Goal: Task Accomplishment & Management: Manage account settings

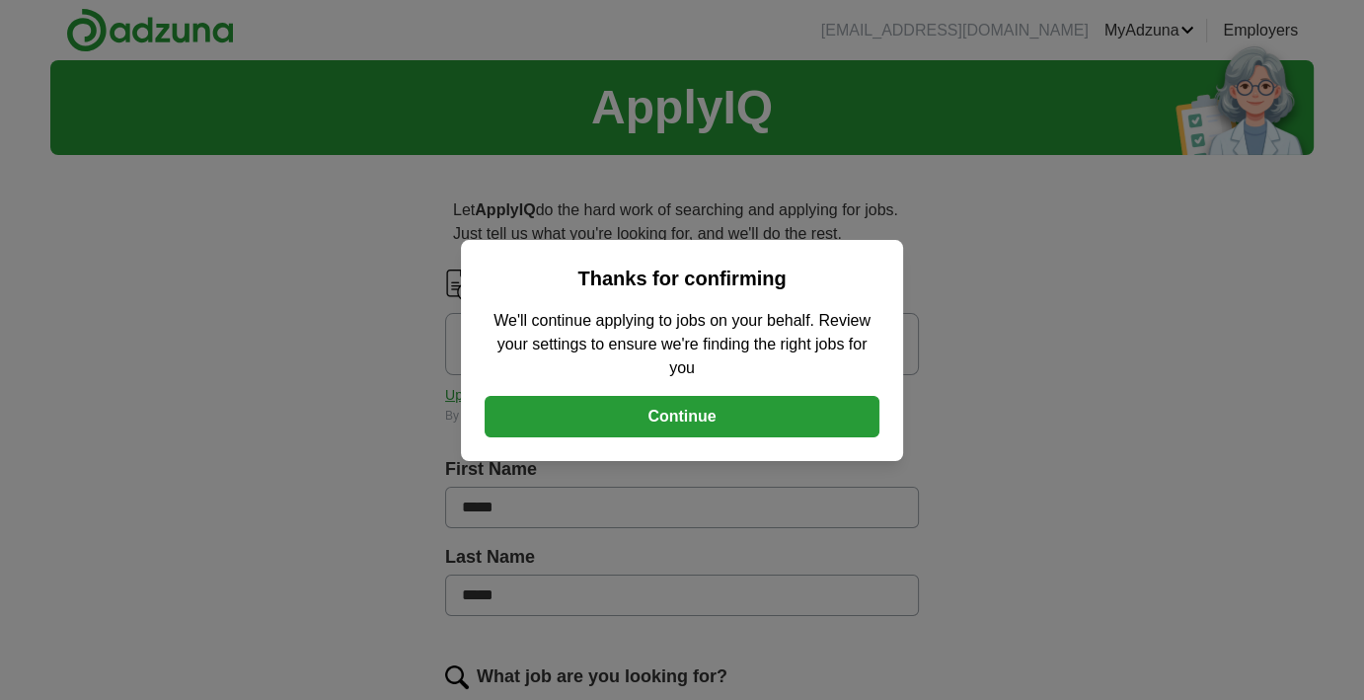
click at [642, 387] on div "Thanks for confirming We'll continue applying to jobs on your behalf. Review yo…" at bounding box center [682, 350] width 442 height 221
click at [646, 404] on button "Continue" at bounding box center [682, 416] width 395 height 41
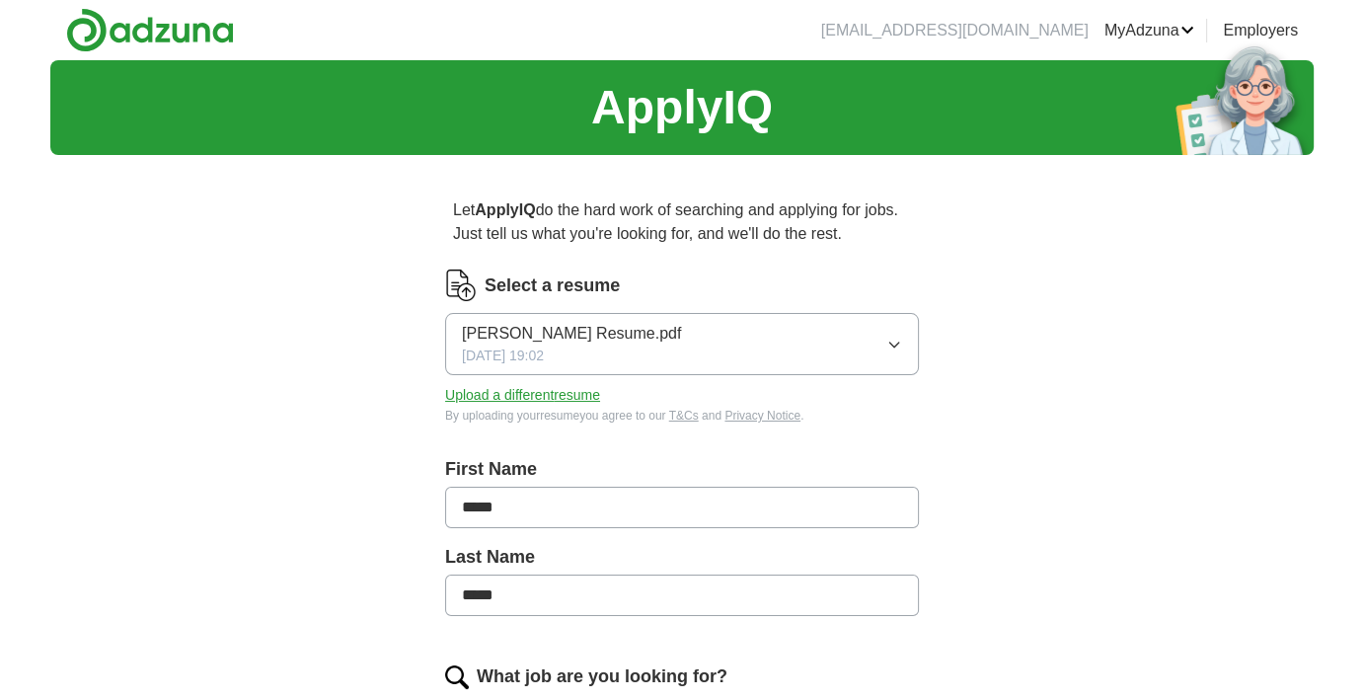
click at [689, 353] on button "[PERSON_NAME] Resume.pdf [DATE] 19:02" at bounding box center [682, 344] width 474 height 62
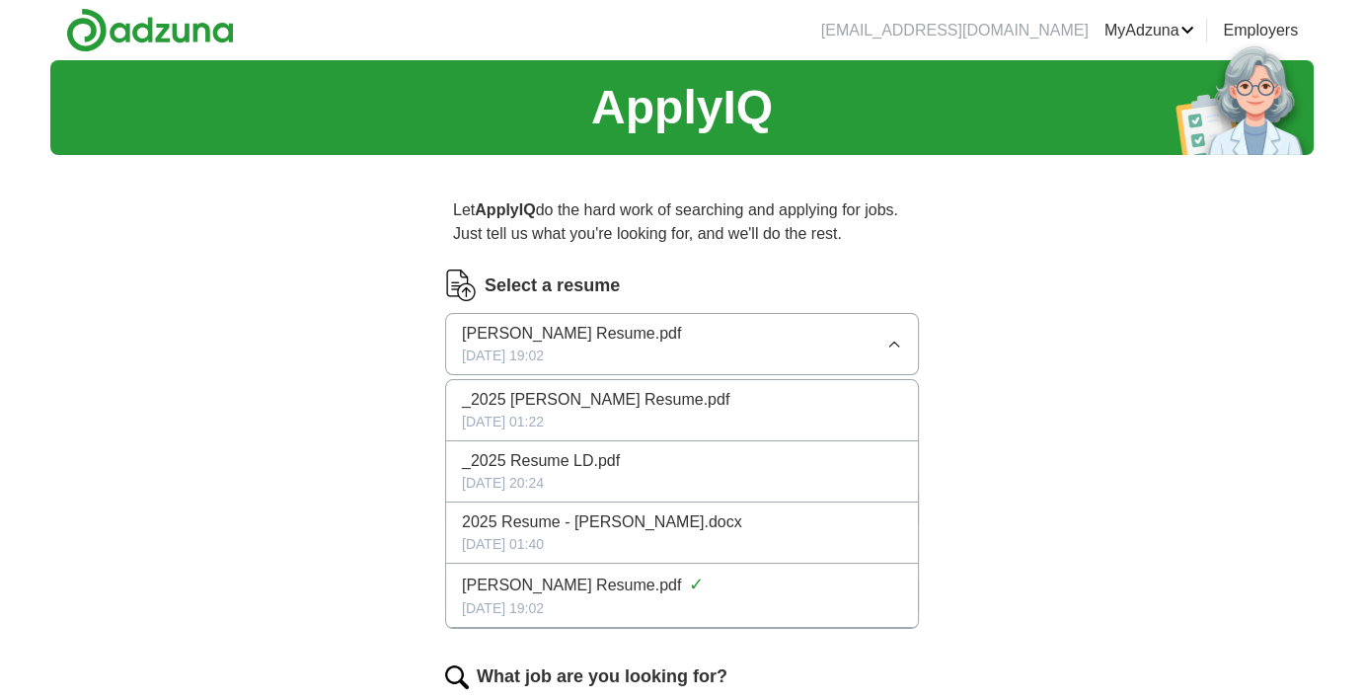
click at [747, 333] on button "[PERSON_NAME] Resume.pdf [DATE] 19:02" at bounding box center [682, 344] width 474 height 62
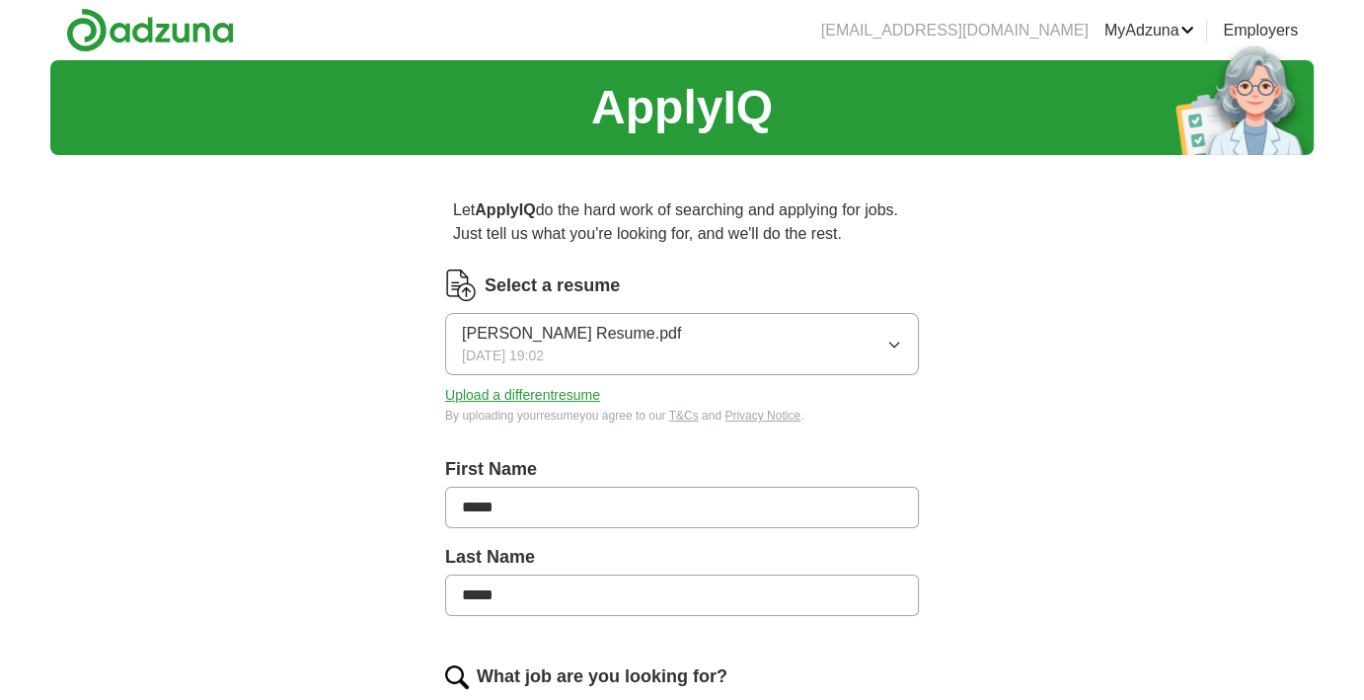
click at [571, 395] on button "Upload a different resume" at bounding box center [522, 395] width 155 height 21
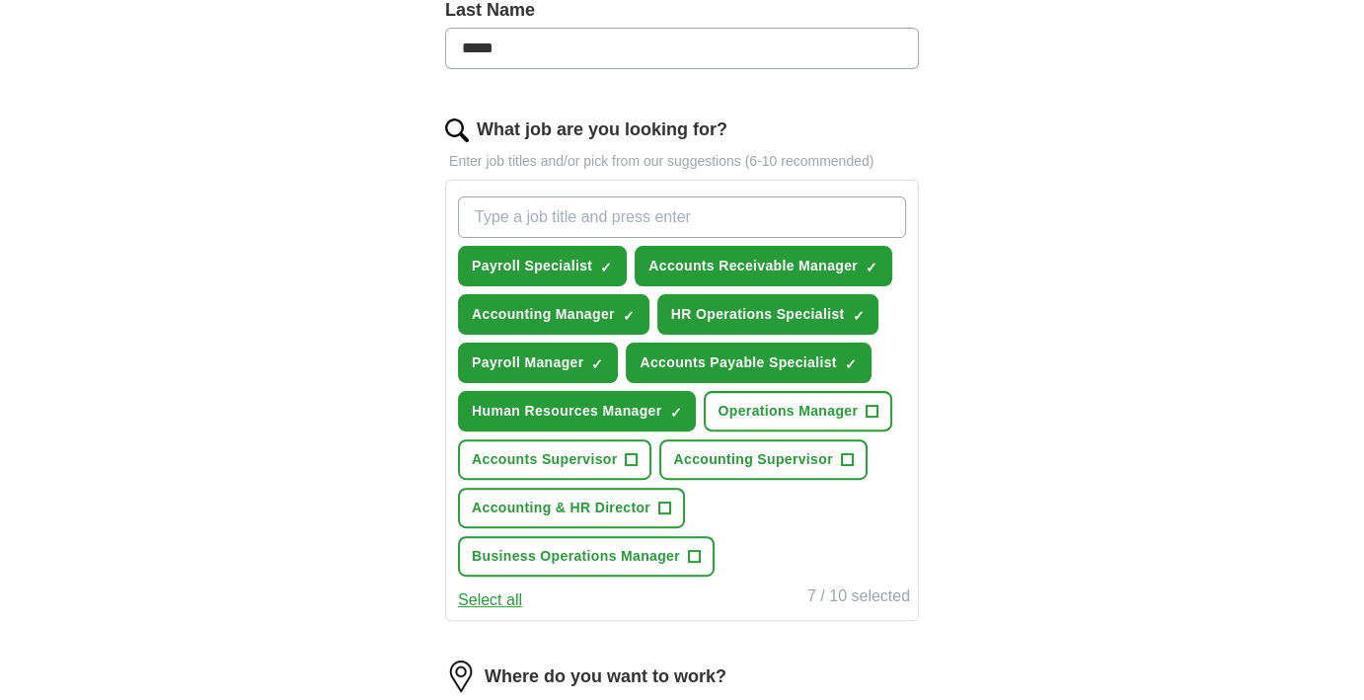
scroll to position [592, 0]
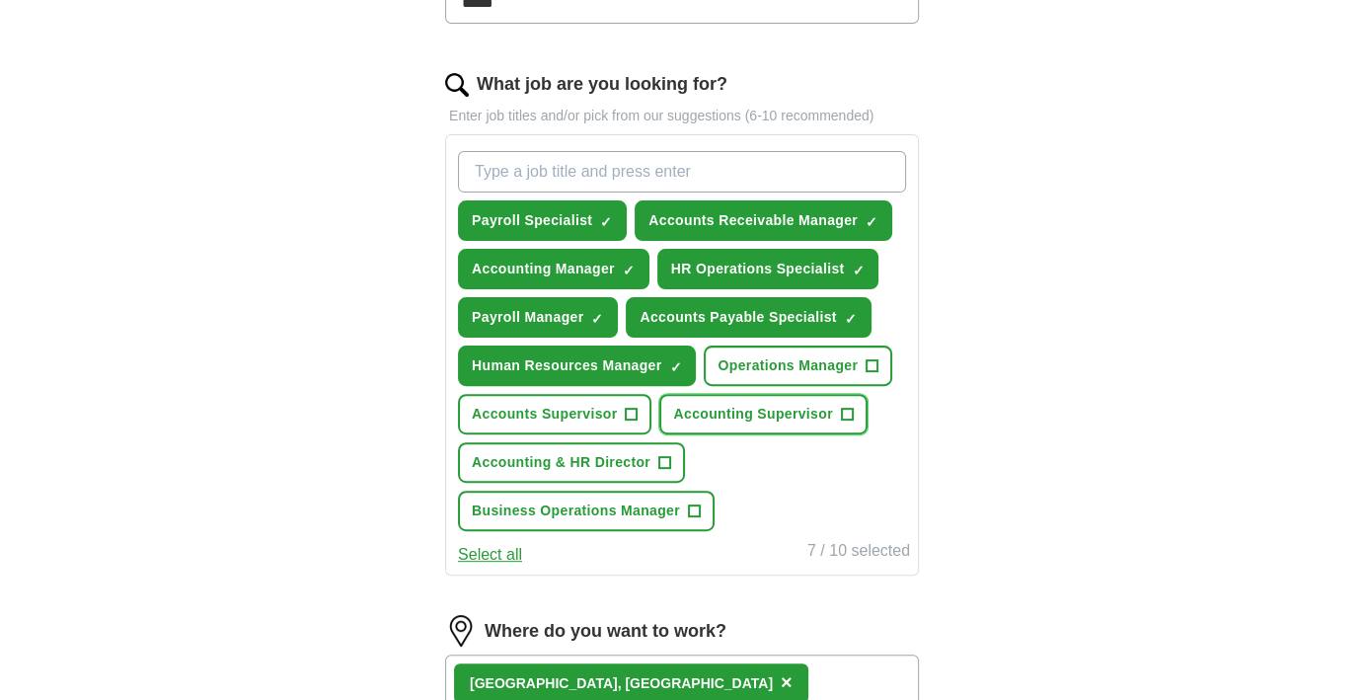
click at [850, 409] on span "+" at bounding box center [847, 415] width 12 height 16
click at [668, 455] on span "+" at bounding box center [666, 463] width 12 height 16
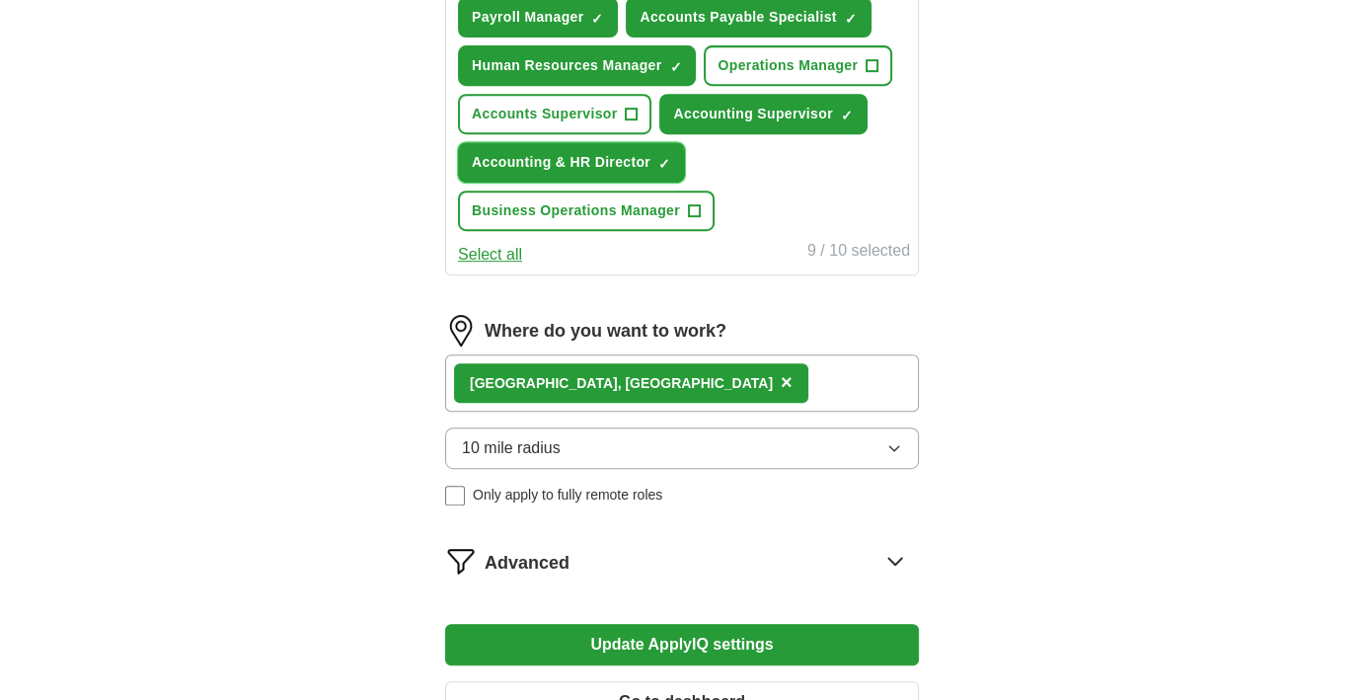
scroll to position [987, 0]
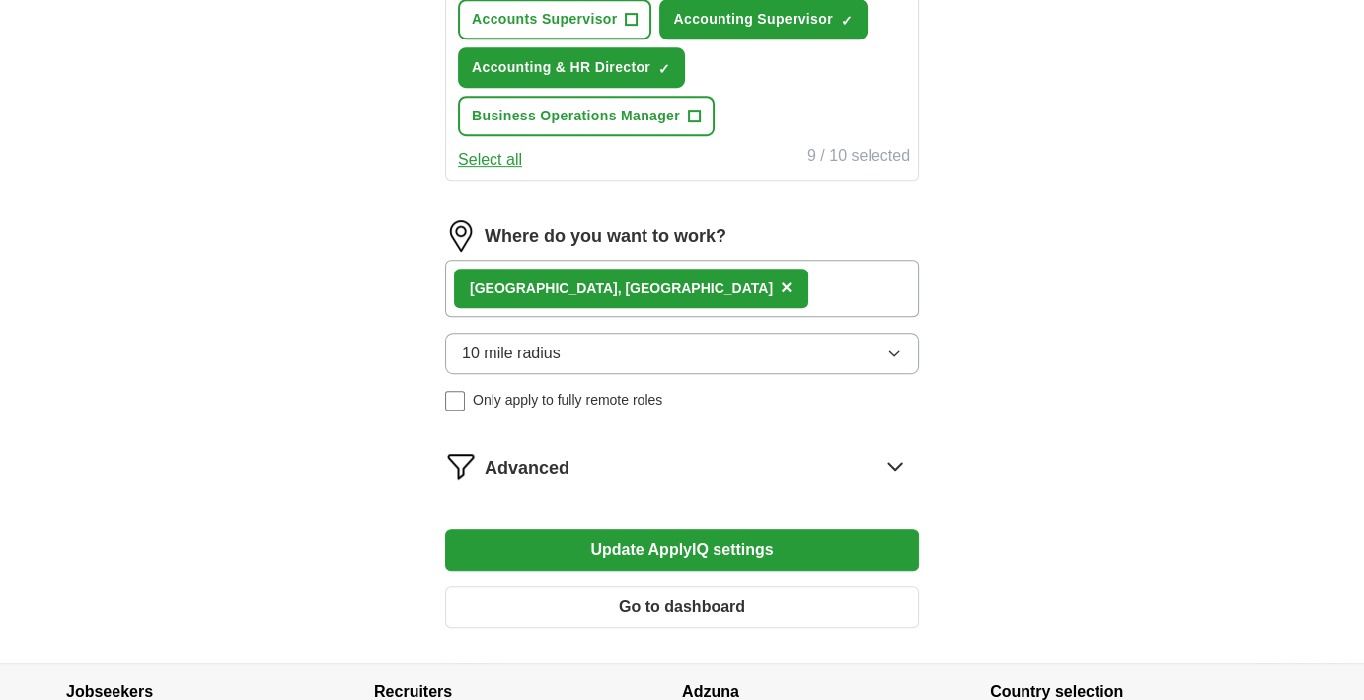
click at [682, 355] on button "10 mile radius" at bounding box center [682, 353] width 474 height 41
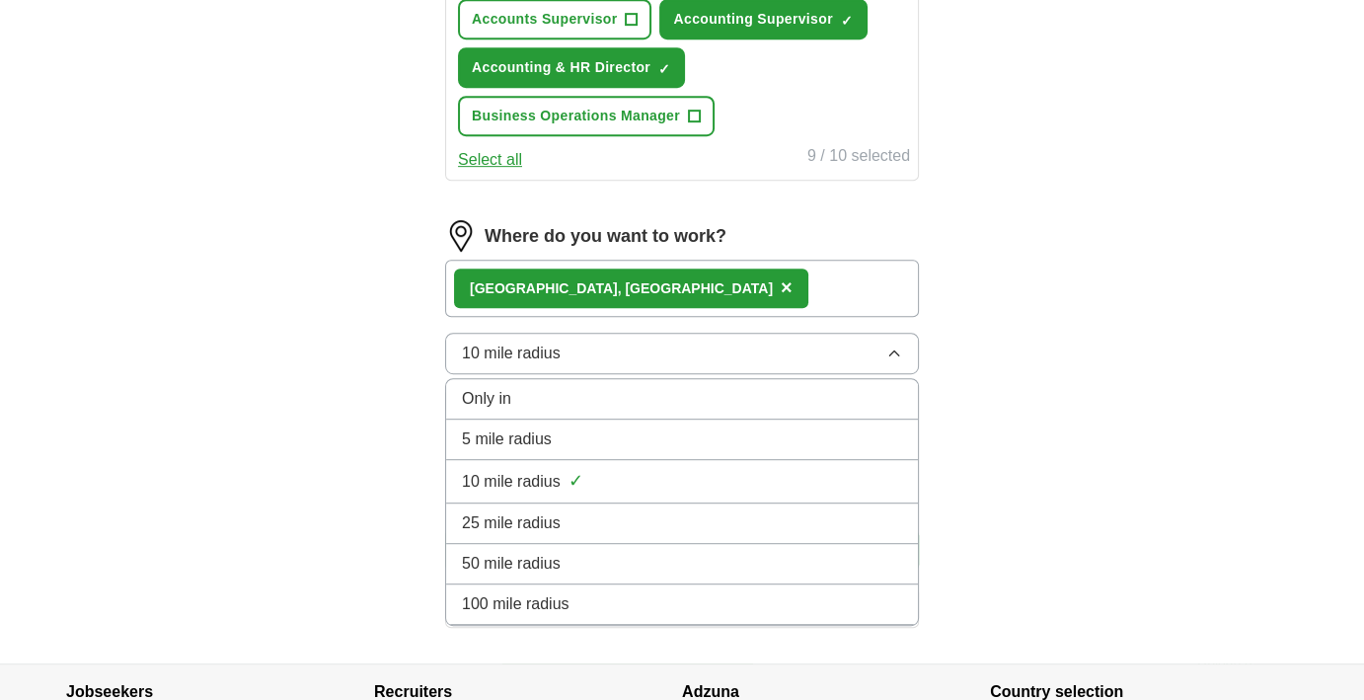
click at [671, 517] on div "25 mile radius" at bounding box center [682, 523] width 440 height 24
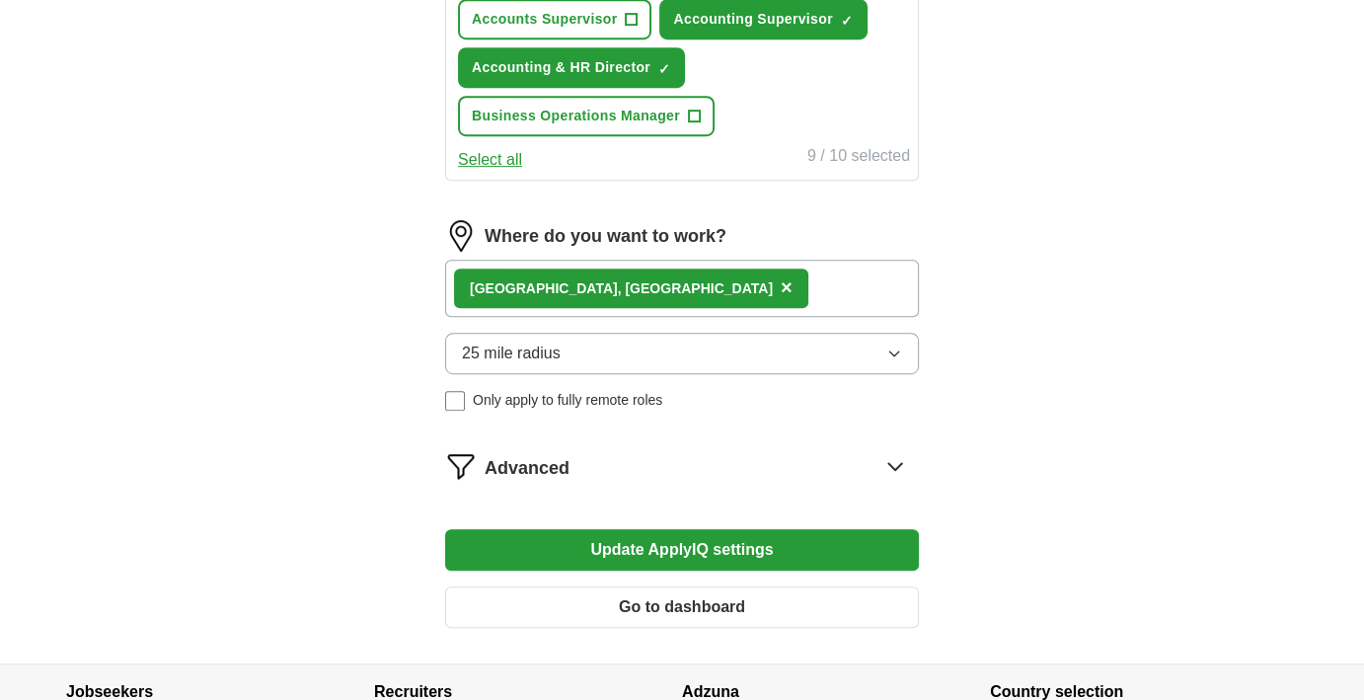
click at [679, 546] on button "Update ApplyIQ settings" at bounding box center [682, 549] width 474 height 41
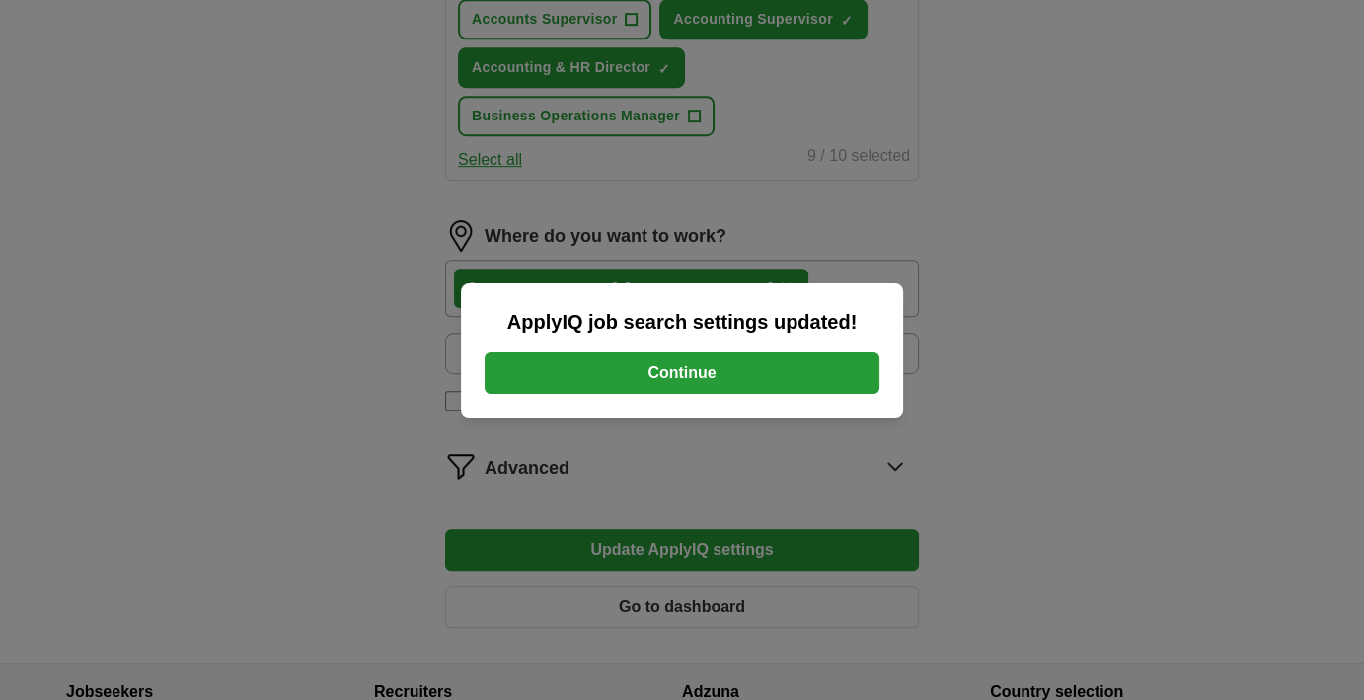
click at [661, 384] on button "Continue" at bounding box center [682, 372] width 395 height 41
